Goal: Information Seeking & Learning: Understand process/instructions

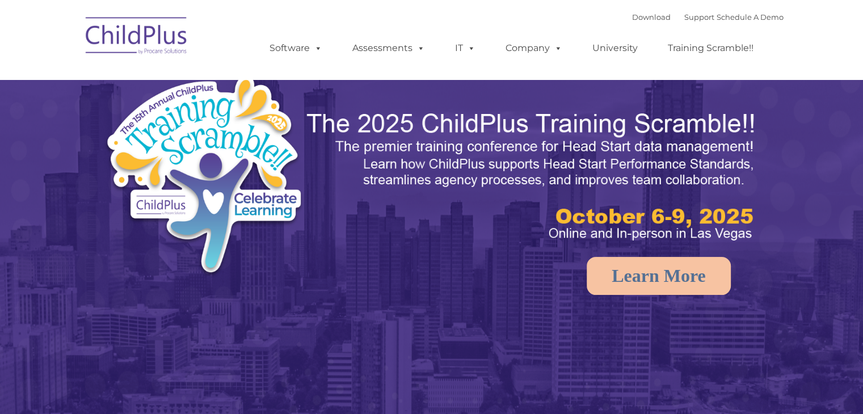
select select "MEDIUM"
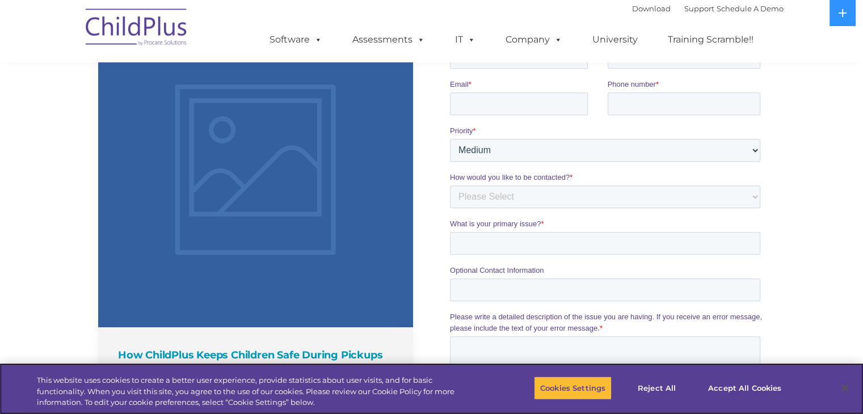
scroll to position [1268, 0]
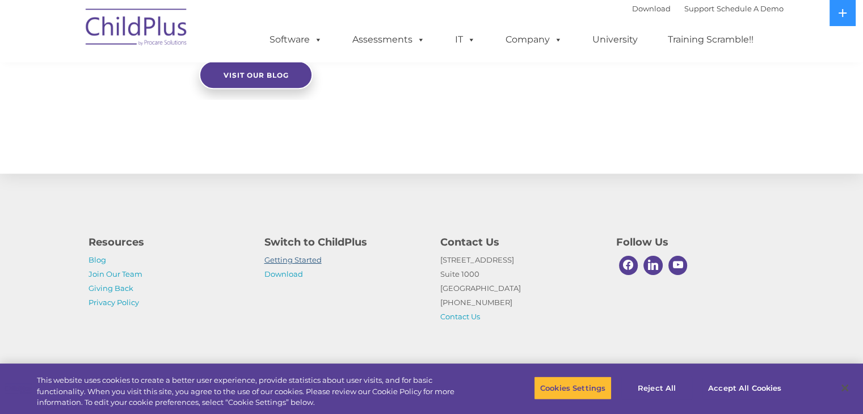
click at [306, 263] on link "Getting Started" at bounding box center [292, 259] width 57 height 9
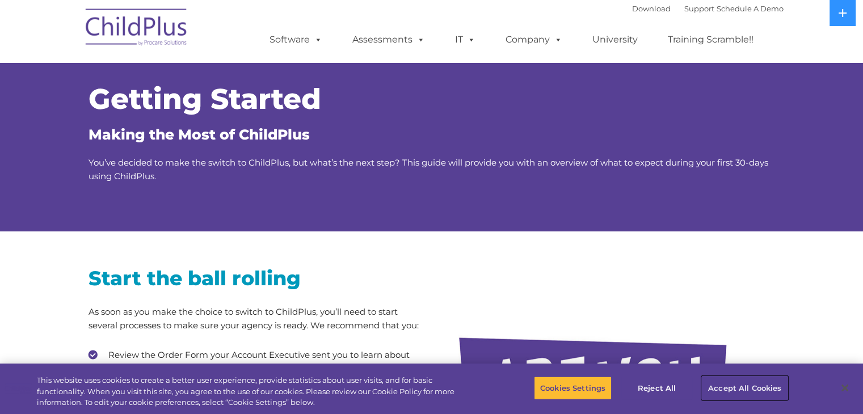
drag, startPoint x: 733, startPoint y: 397, endPoint x: 751, endPoint y: 391, distance: 18.5
click at [751, 391] on button "Accept All Cookies" at bounding box center [745, 388] width 86 height 24
